Goal: Task Accomplishment & Management: Manage account settings

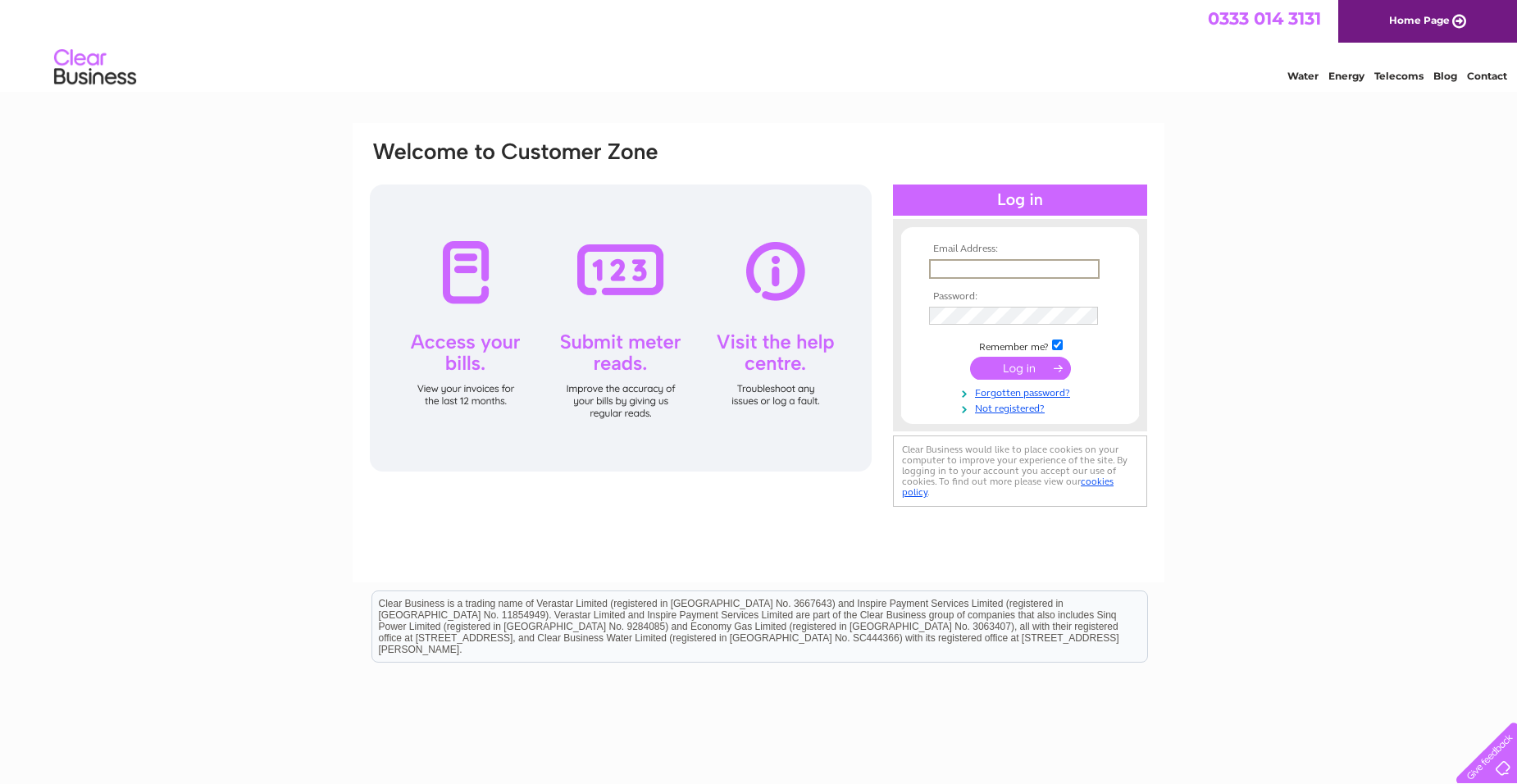
click at [973, 262] on input "text" at bounding box center [1013, 269] width 170 height 20
type input "info@davmag.co.uk"
click at [998, 360] on input "submit" at bounding box center [1020, 366] width 101 height 23
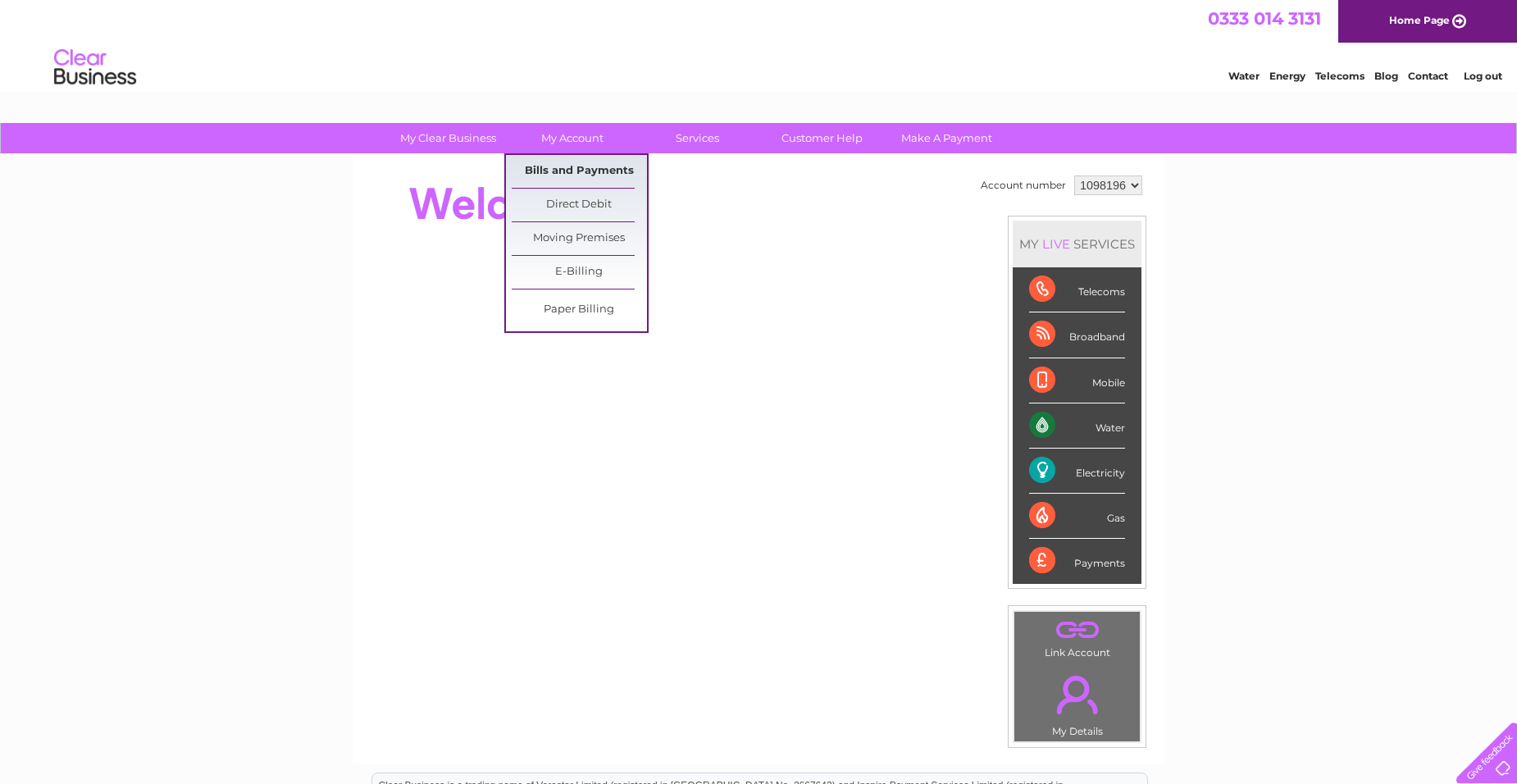
click at [573, 169] on link "Bills and Payments" at bounding box center [579, 171] width 135 height 32
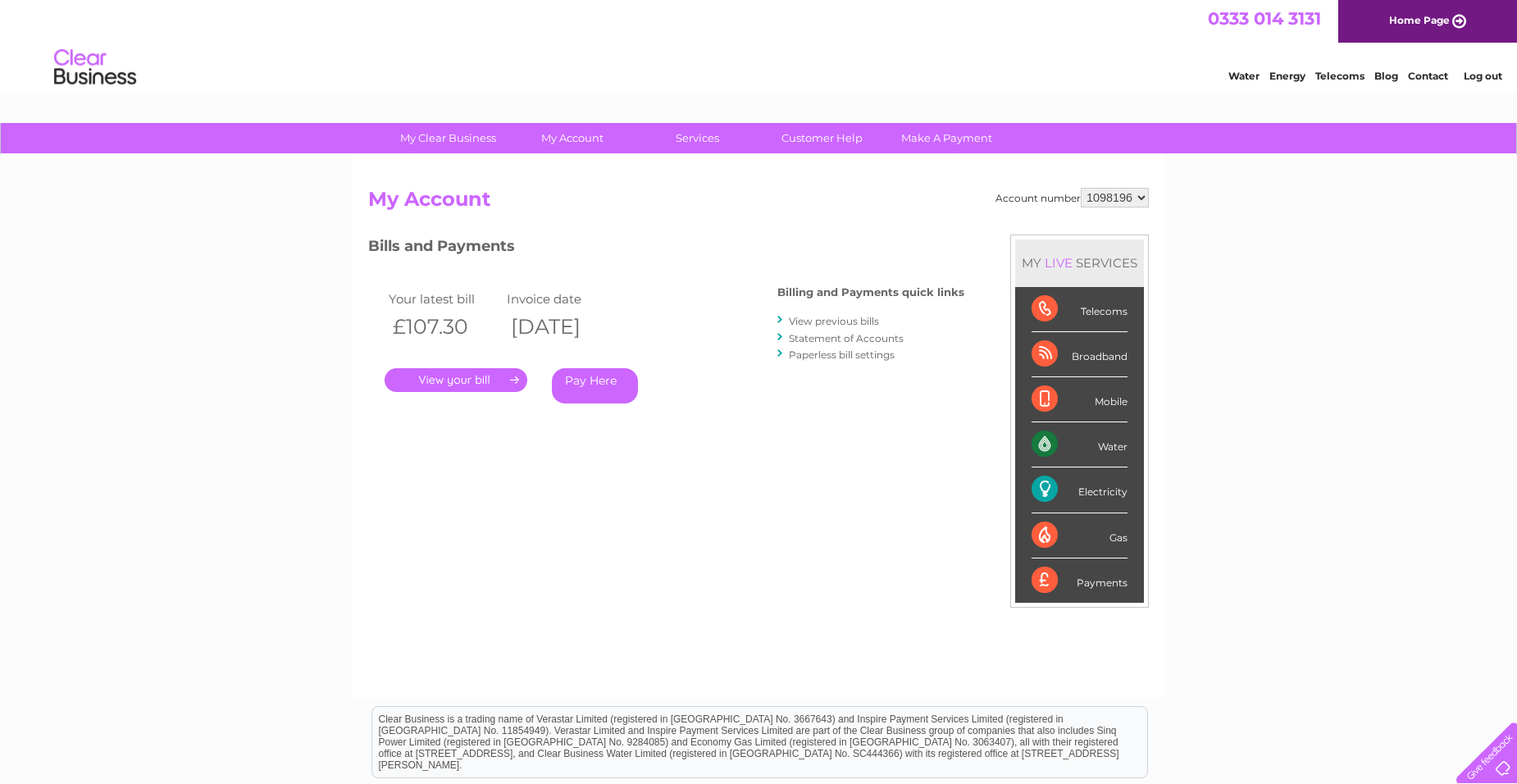
click at [497, 378] on link "." at bounding box center [456, 379] width 143 height 24
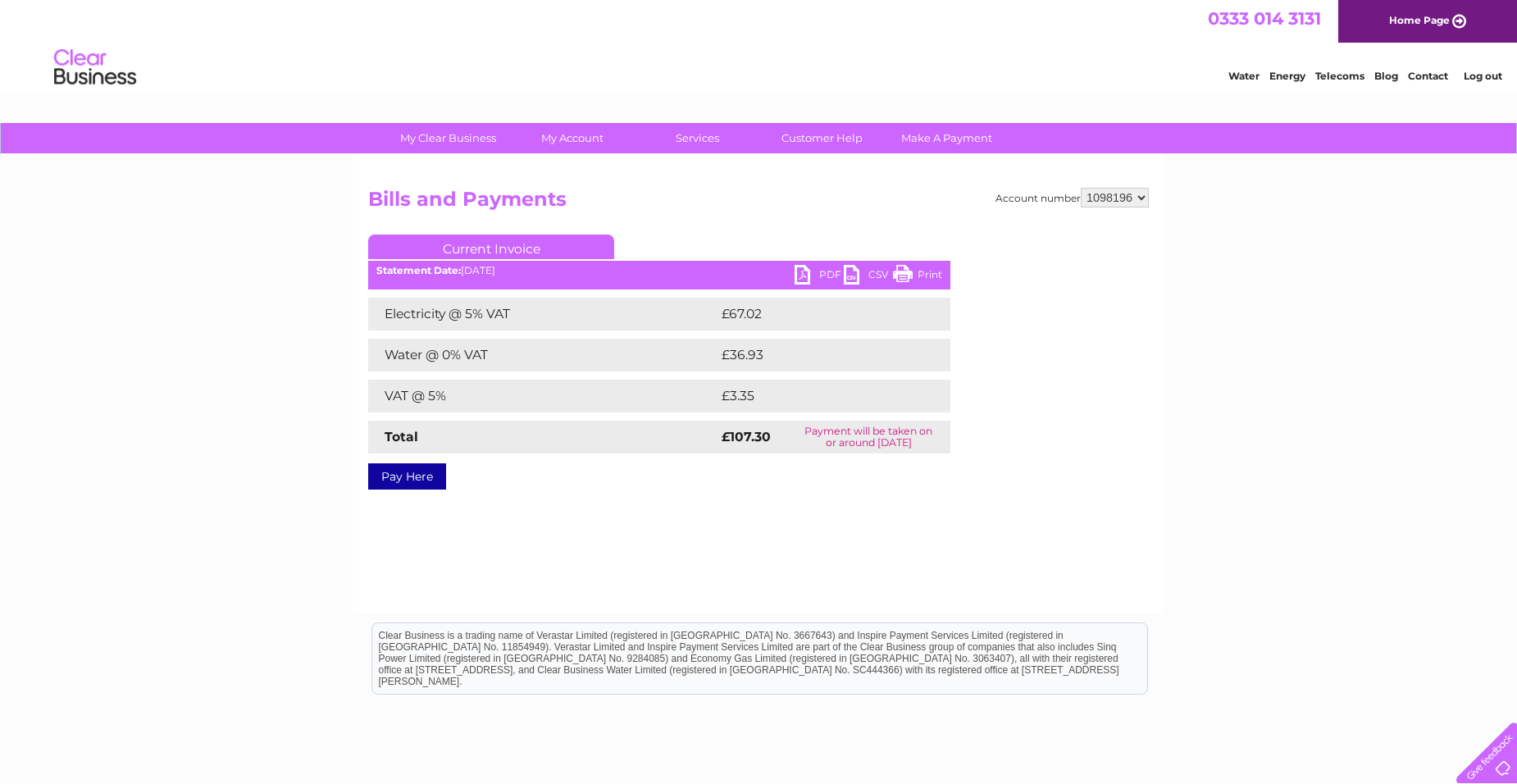
click at [805, 274] on link "PDF" at bounding box center [819, 277] width 49 height 24
click at [280, 422] on div "My Clear Business Login Details My Details My Preferences Link Account My Accou…" at bounding box center [758, 508] width 1517 height 772
click at [1485, 75] on link "Log out" at bounding box center [1483, 75] width 39 height 12
